Goal: Find specific page/section: Find specific page/section

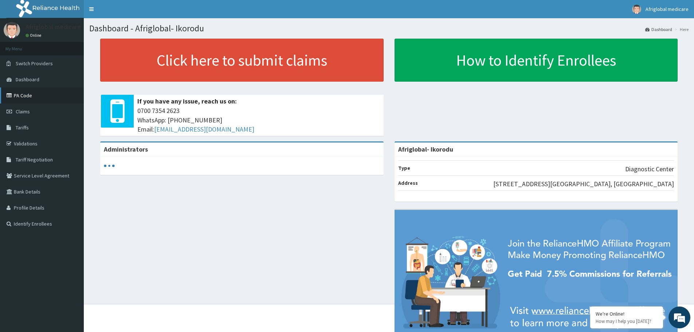
click at [31, 98] on link "PA Code" at bounding box center [42, 95] width 84 height 16
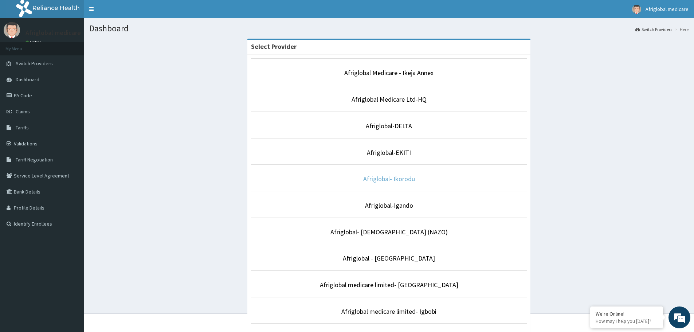
click at [395, 179] on link "Afriglobal- Ikorodu" at bounding box center [389, 179] width 52 height 8
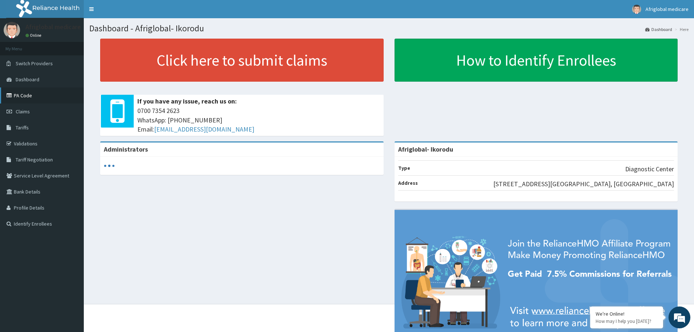
click at [36, 96] on link "PA Code" at bounding box center [42, 95] width 84 height 16
